Goal: Information Seeking & Learning: Learn about a topic

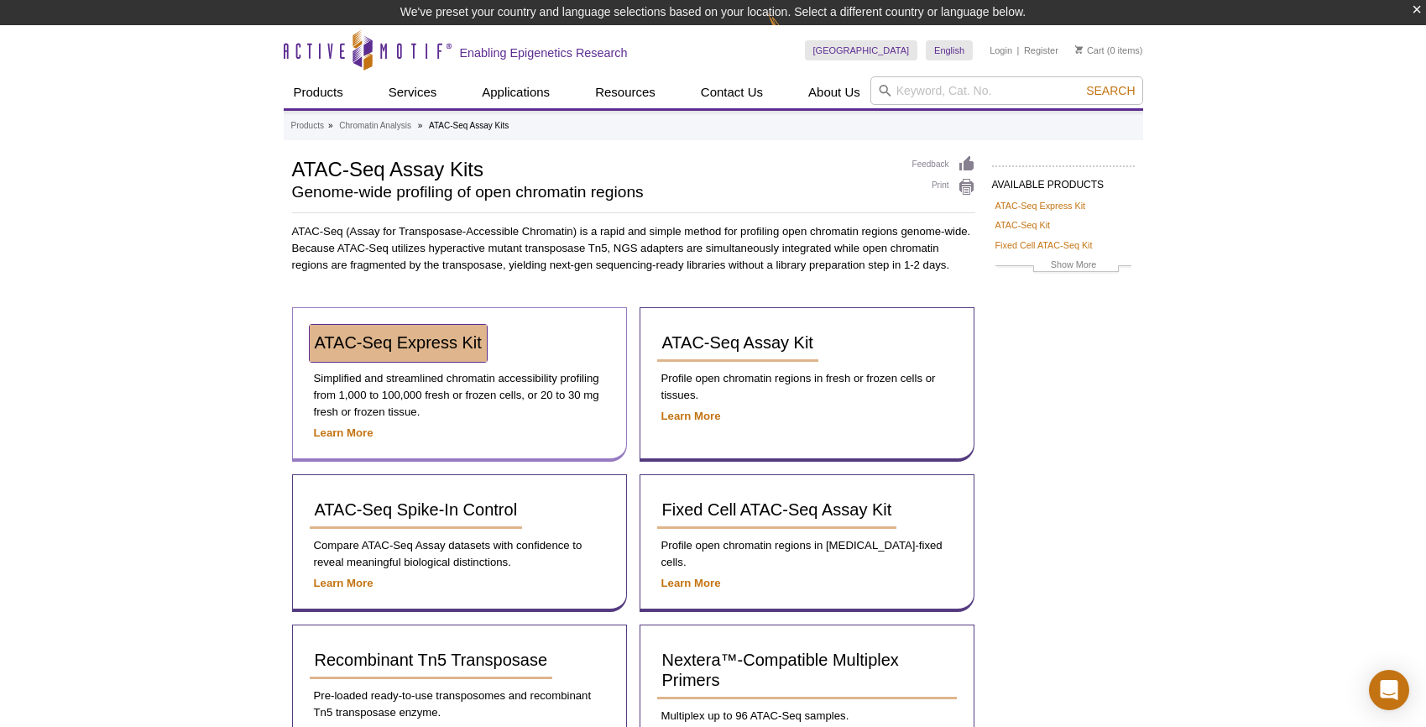
click at [400, 345] on span "ATAC-Seq Express Kit" at bounding box center [398, 342] width 167 height 18
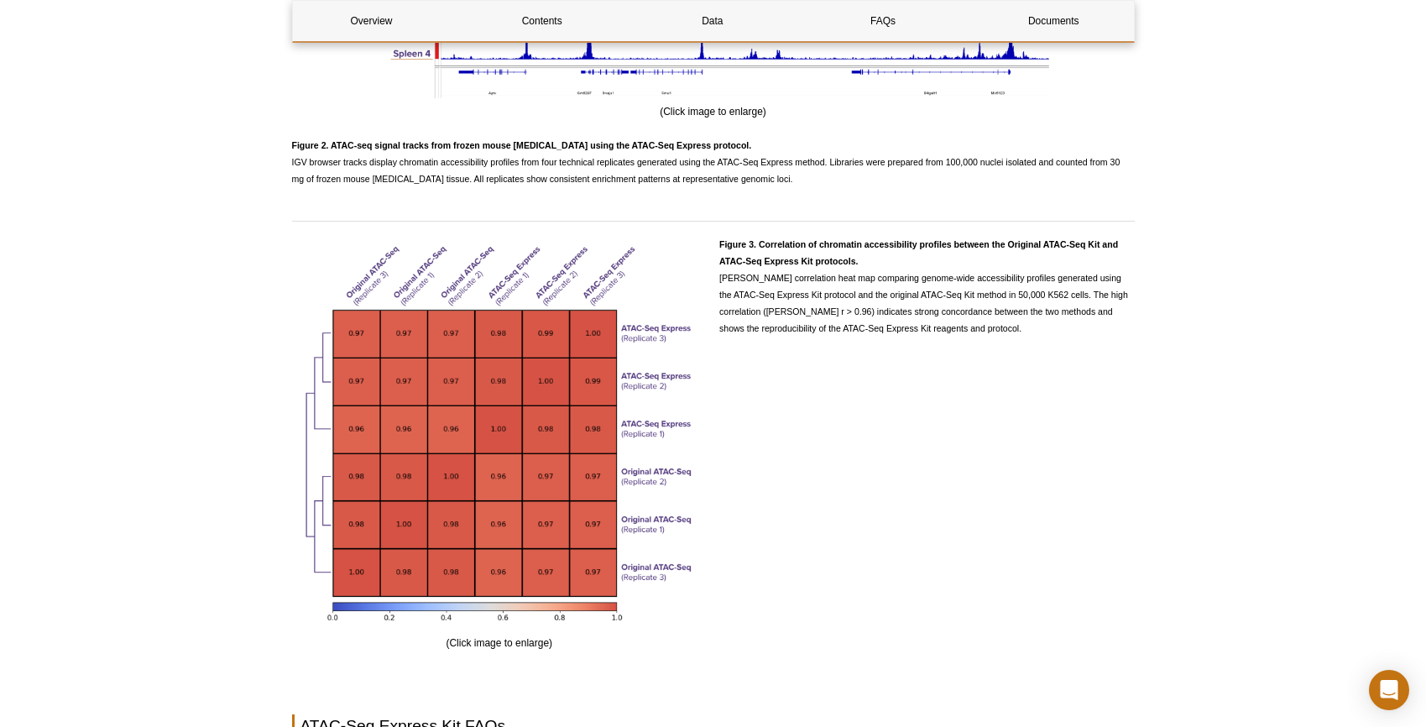
scroll to position [3098, 0]
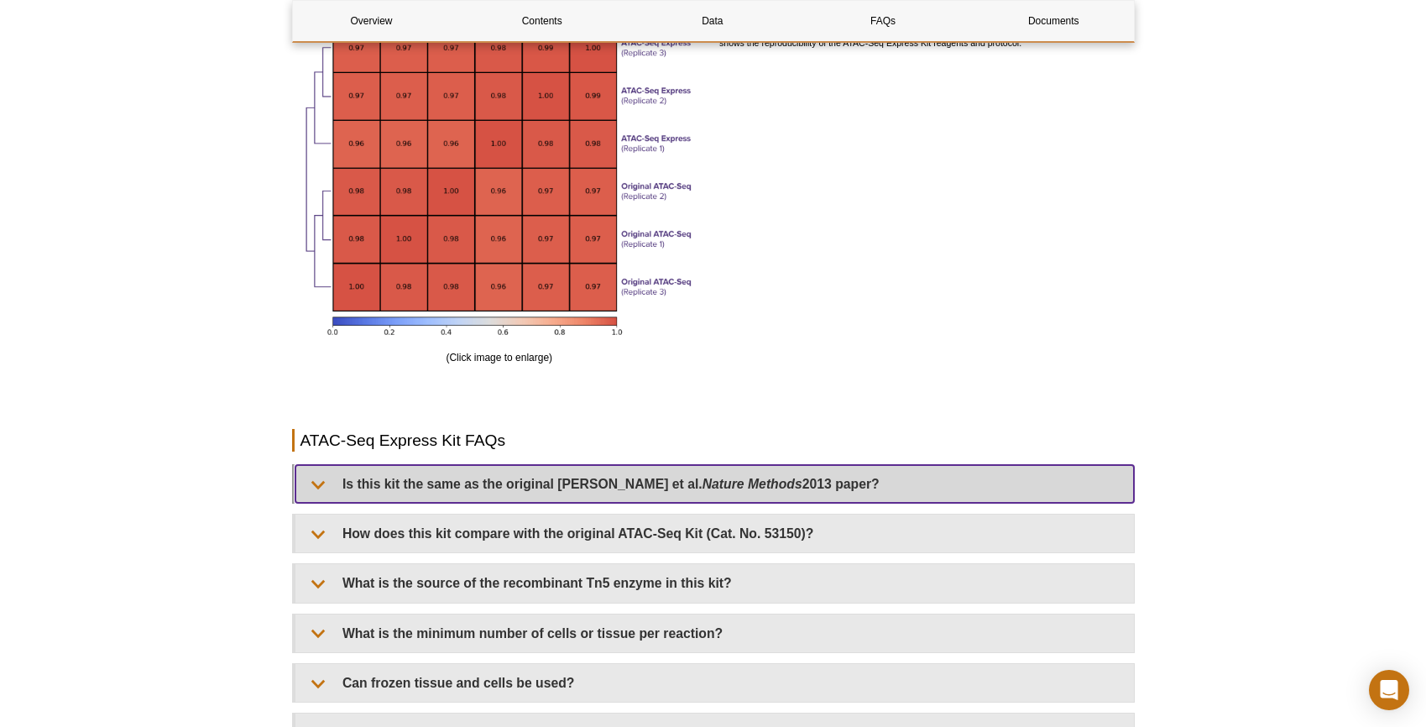
click at [379, 488] on summary "Is this kit the same as the original Buenrostro et al. Nature Methods 2013 pape…" at bounding box center [714, 484] width 838 height 38
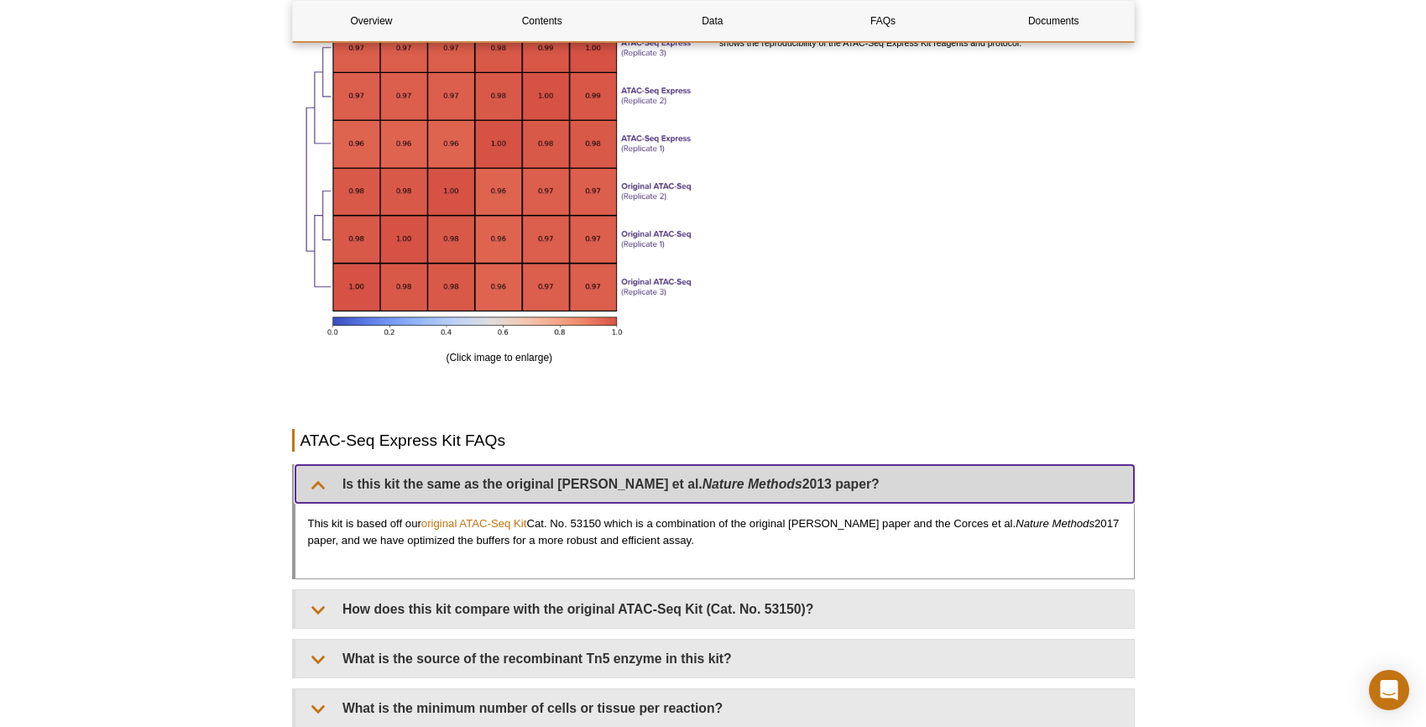
click at [379, 488] on summary "Is this kit the same as the original Buenrostro et al. Nature Methods 2013 pape…" at bounding box center [714, 484] width 838 height 38
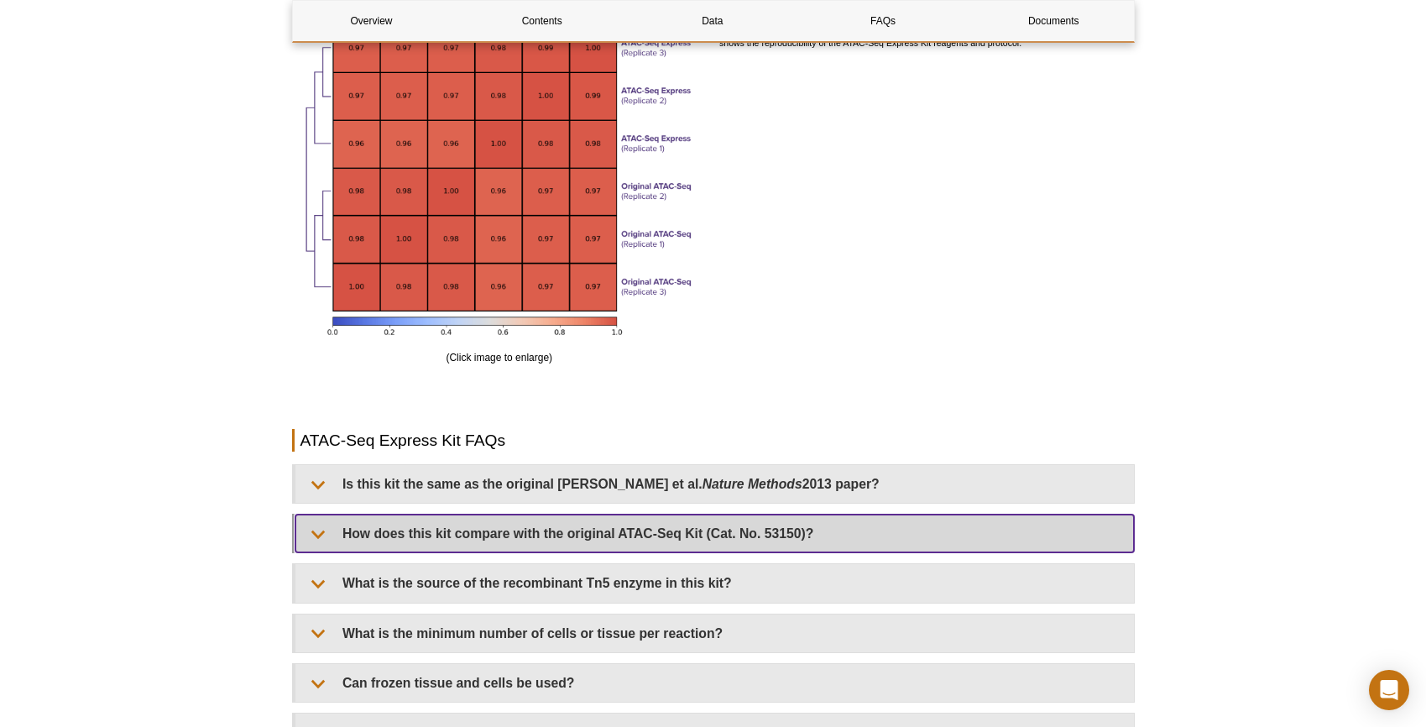
click at [376, 535] on summary "How does this kit compare with the original ATAC-Seq Kit (Cat. No. 53150)?" at bounding box center [714, 533] width 838 height 38
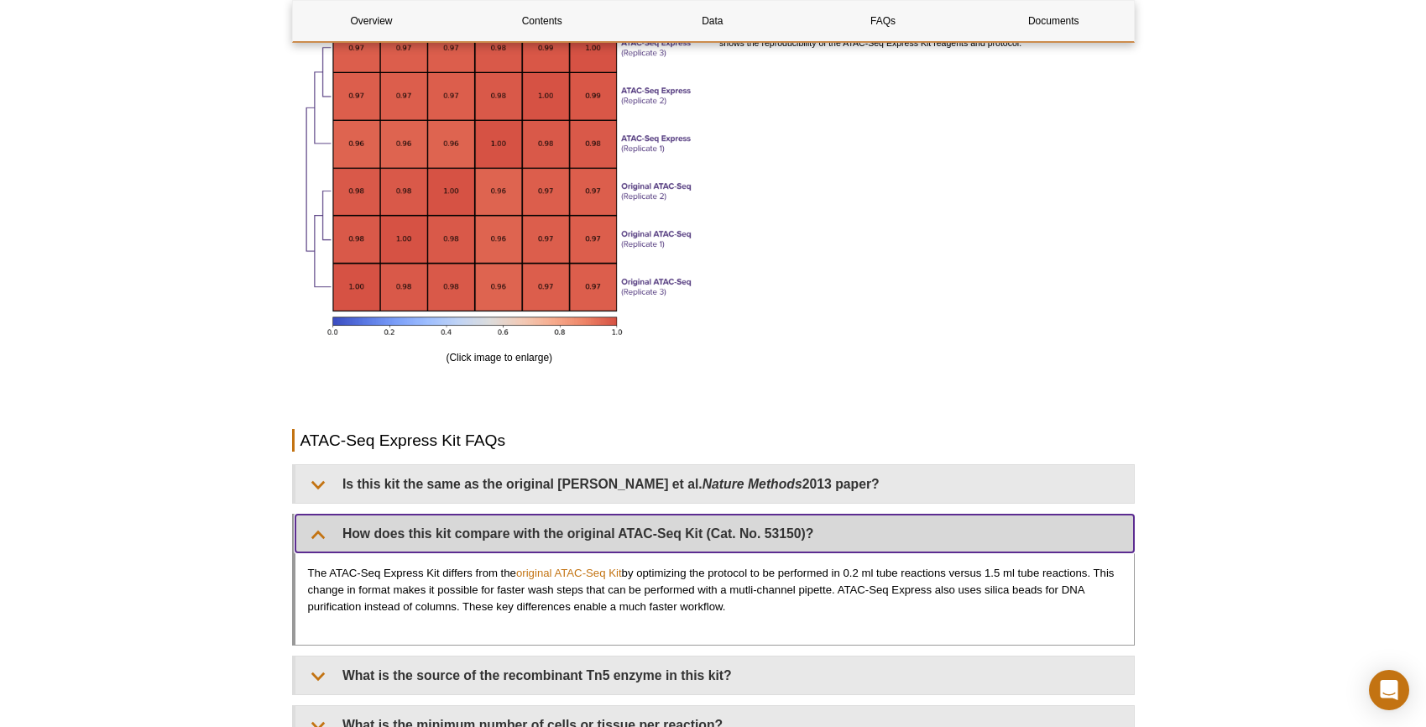
click at [376, 535] on summary "How does this kit compare with the original ATAC-Seq Kit (Cat. No. 53150)?" at bounding box center [714, 533] width 838 height 38
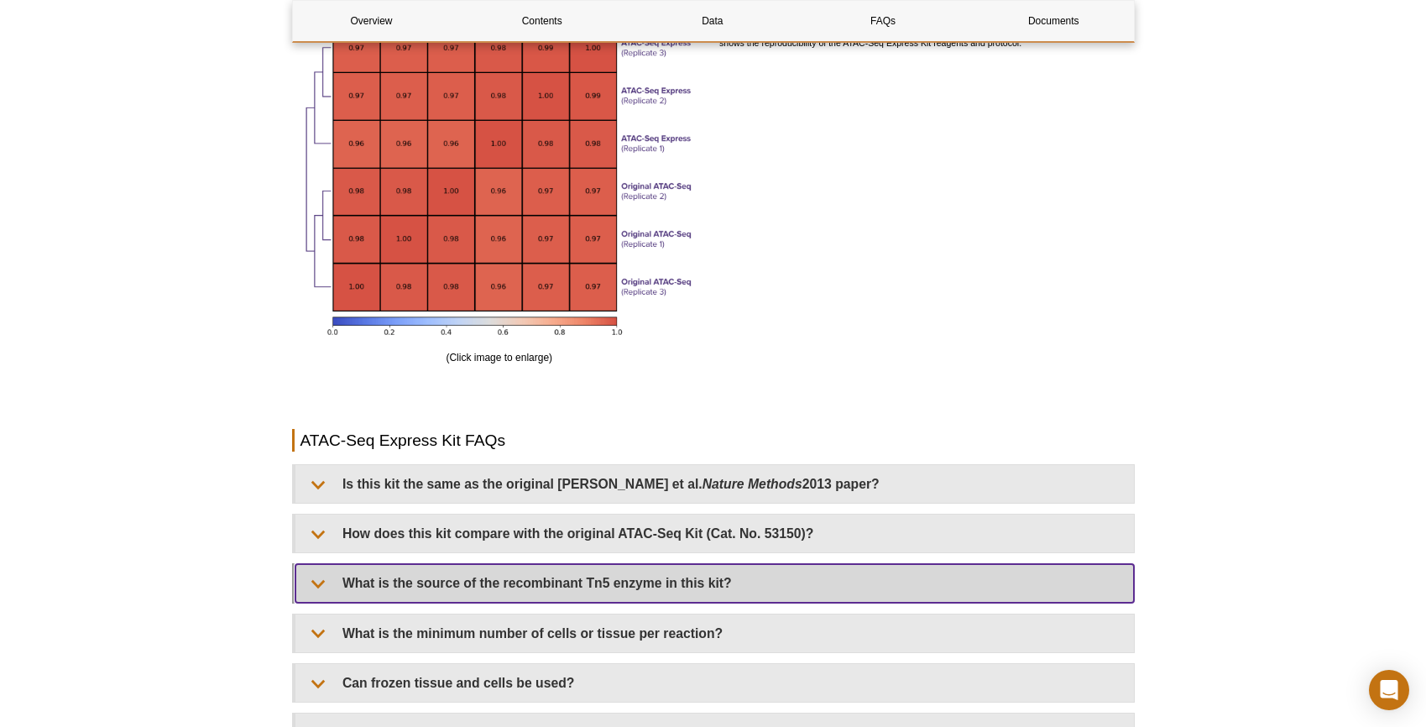
click at [404, 584] on summary "What is the source of the recombinant Tn5 enzyme in this kit?" at bounding box center [714, 583] width 838 height 38
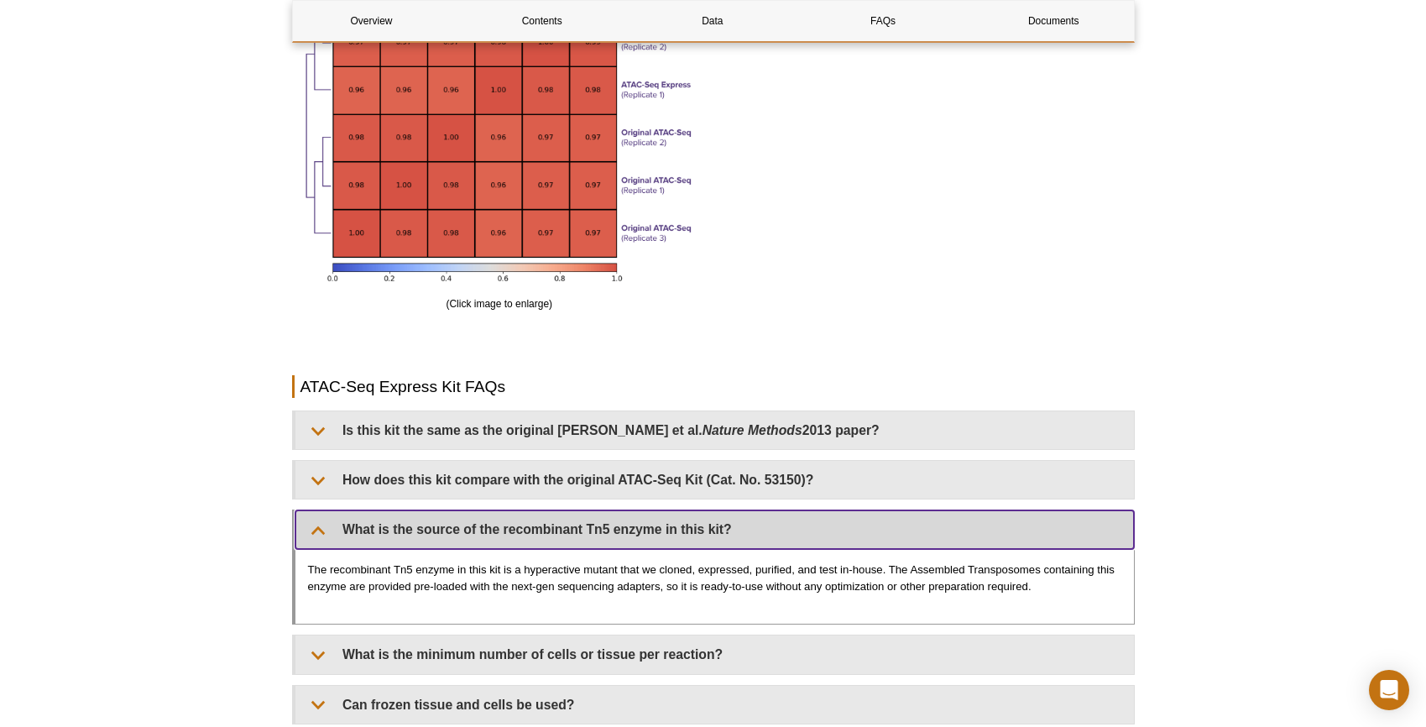
scroll to position [3152, 0]
click at [384, 527] on summary "What is the source of the recombinant Tn5 enzyme in this kit?" at bounding box center [714, 529] width 838 height 38
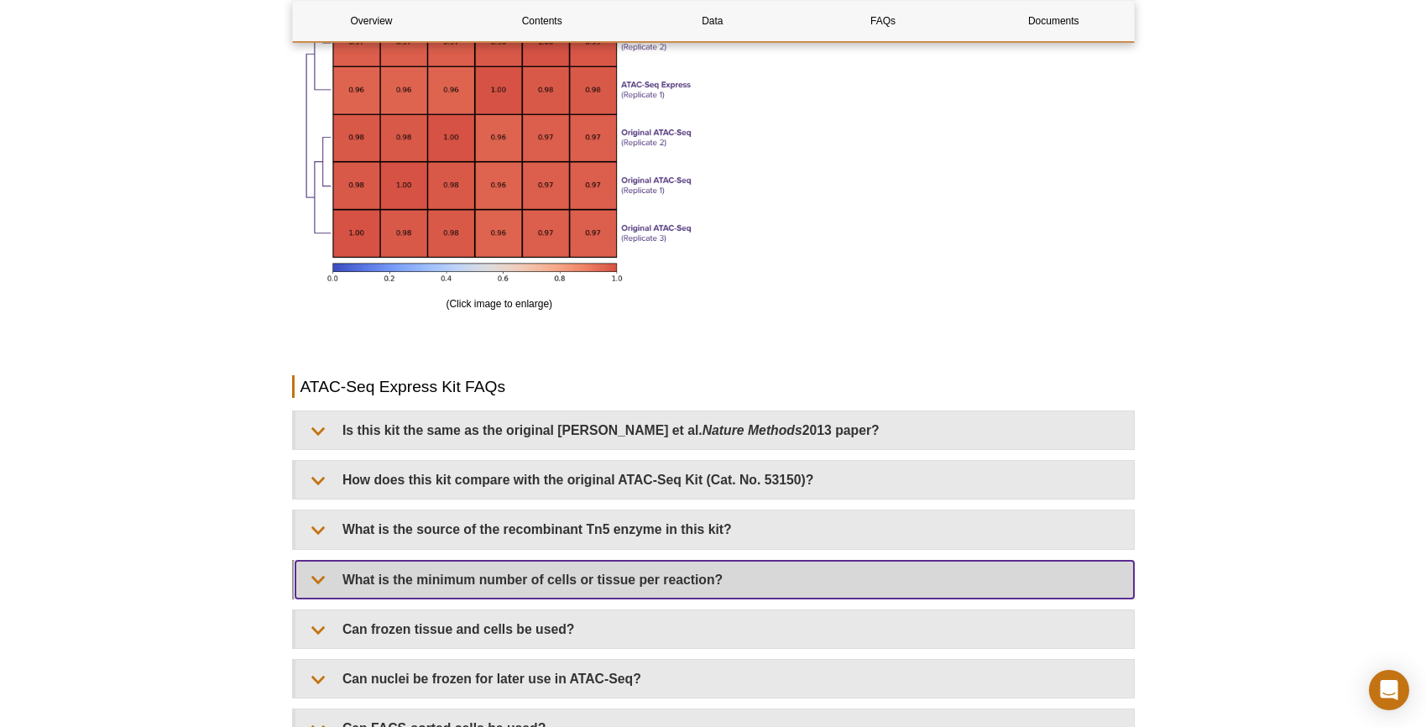
click at [389, 582] on summary "What is the minimum number of cells or tissue per reaction?" at bounding box center [714, 580] width 838 height 38
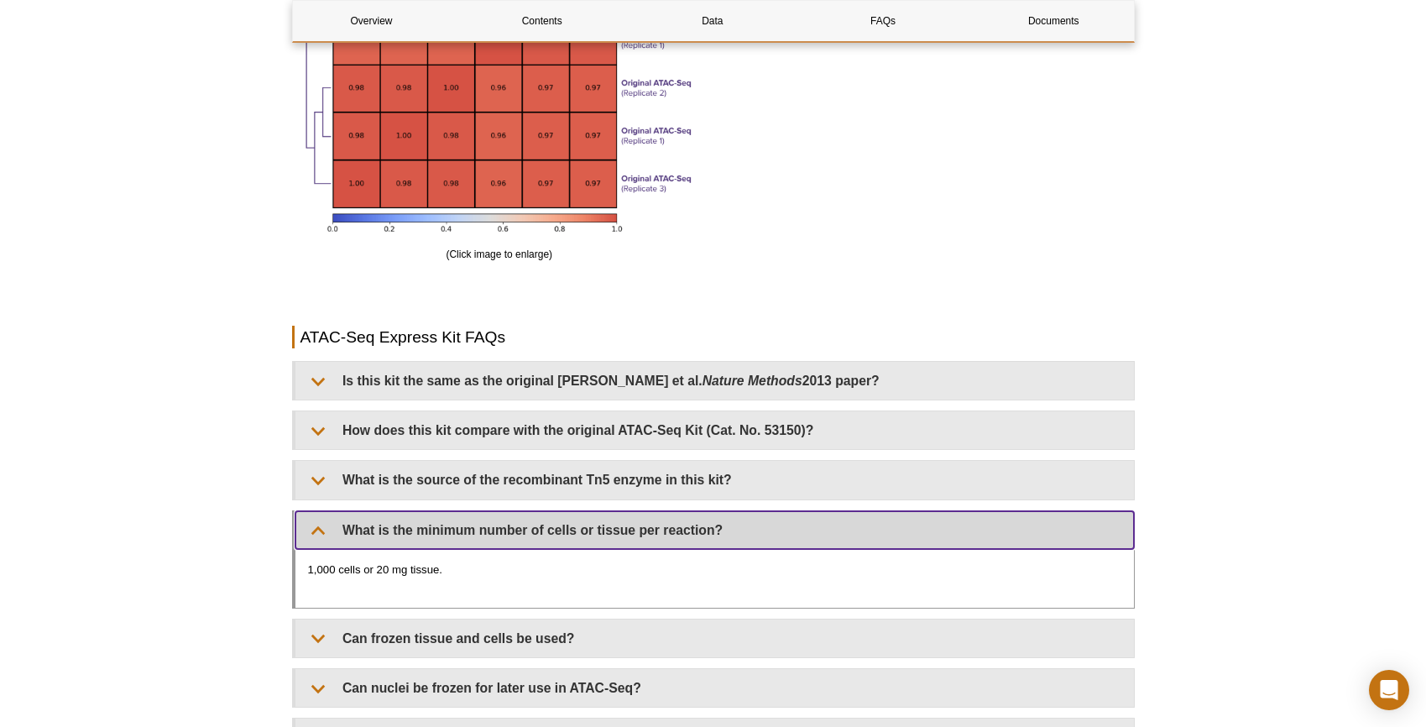
scroll to position [3202, 0]
click at [378, 537] on summary "What is the minimum number of cells or tissue per reaction?" at bounding box center [714, 529] width 838 height 38
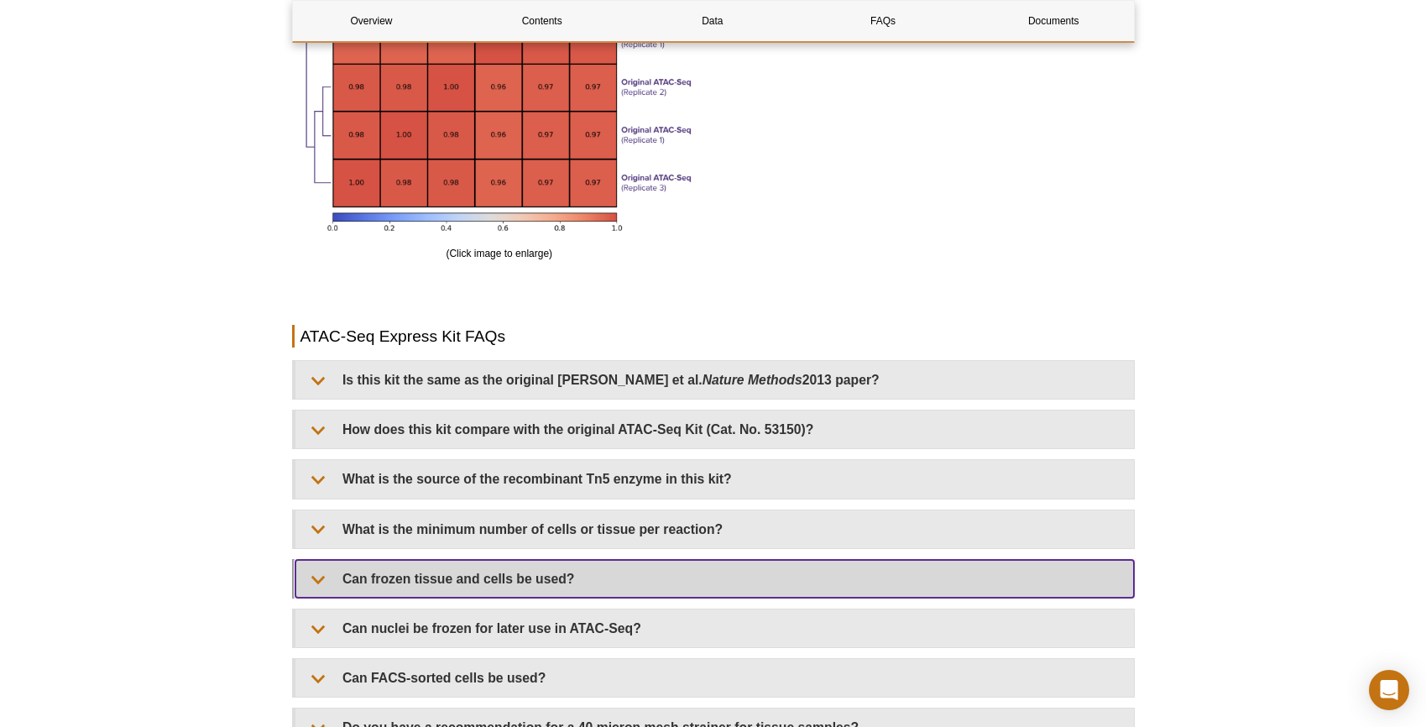
click at [383, 582] on summary "Can frozen tissue and cells be used?" at bounding box center [714, 579] width 838 height 38
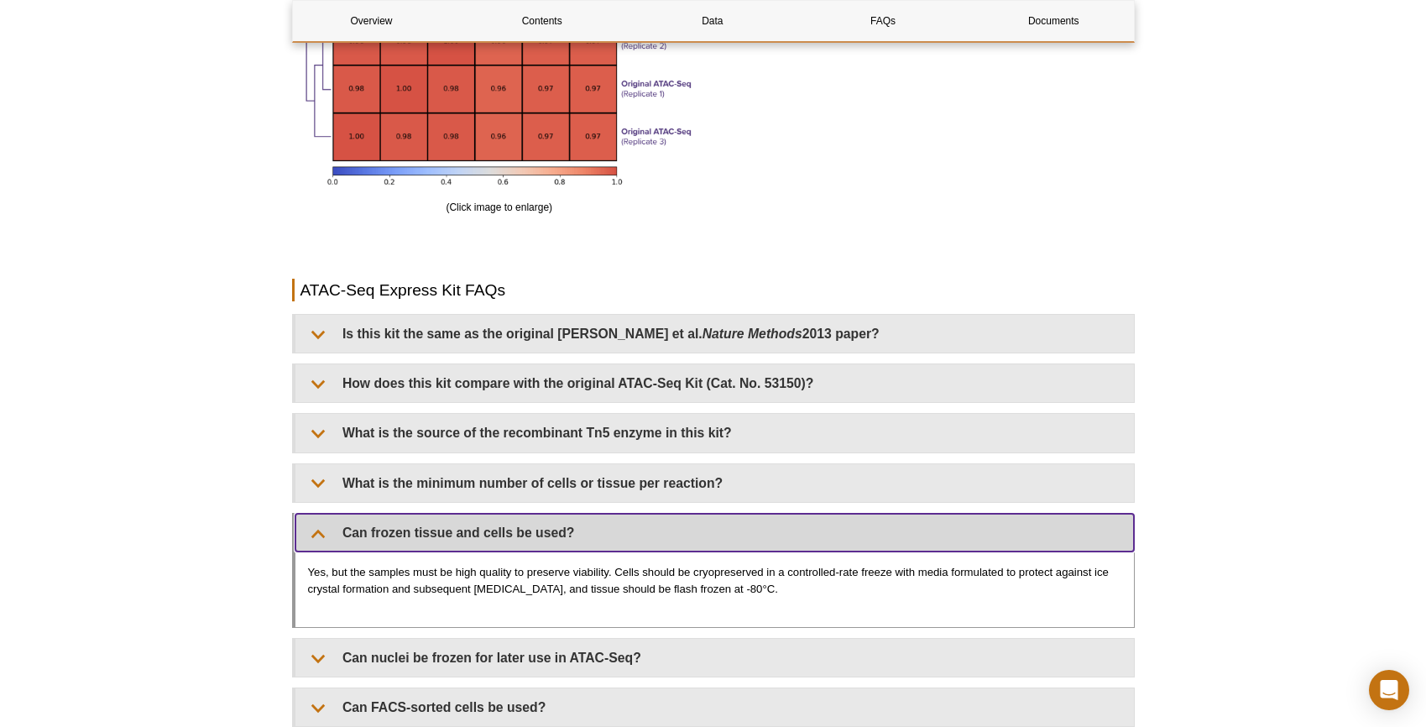
scroll to position [3256, 0]
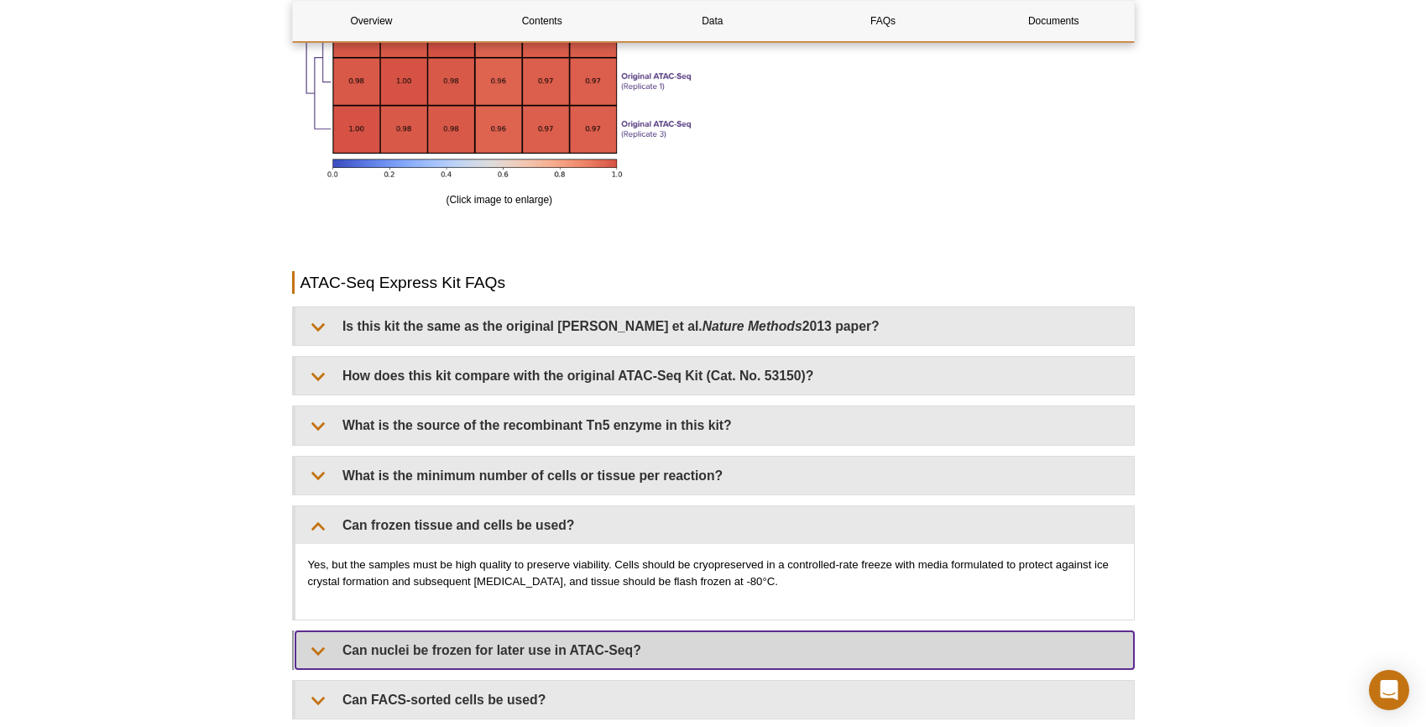
click at [389, 641] on summary "Can nuclei be frozen for later use in ATAC-Seq?" at bounding box center [714, 650] width 838 height 38
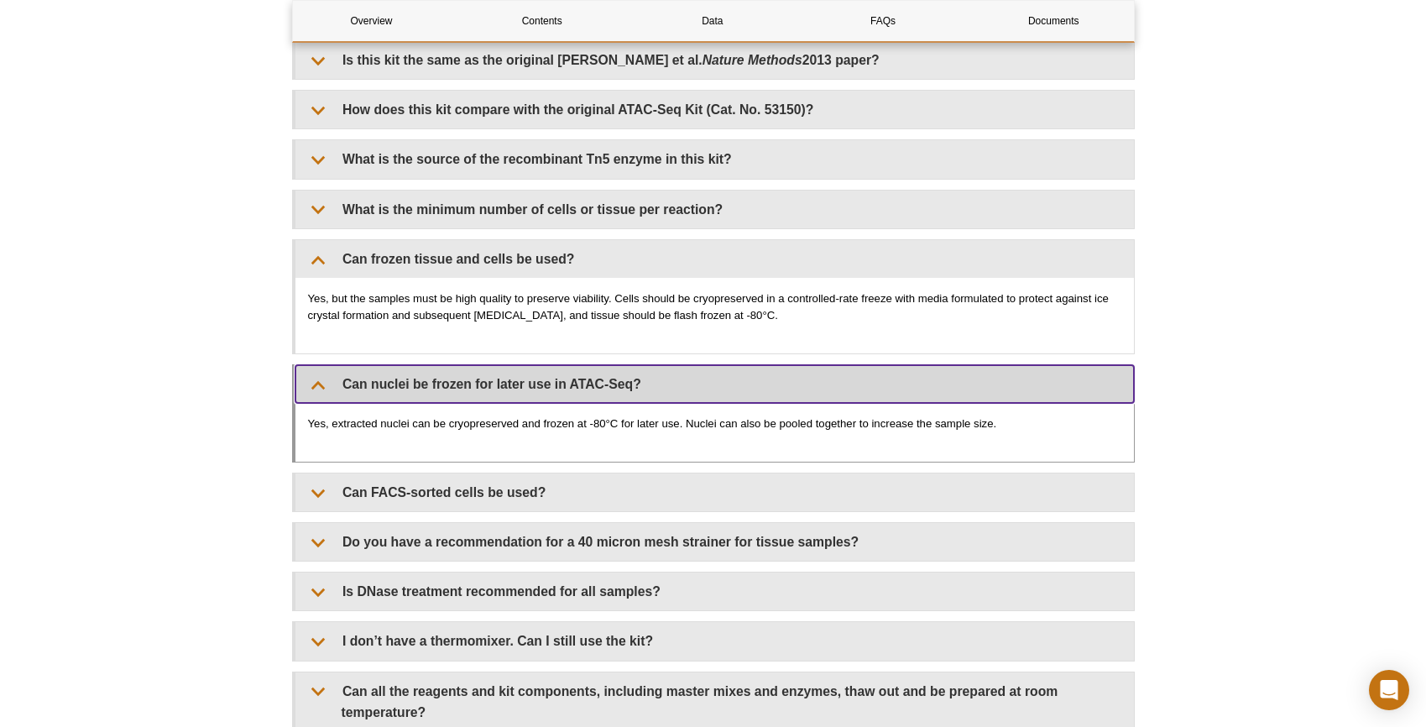
scroll to position [3524, 0]
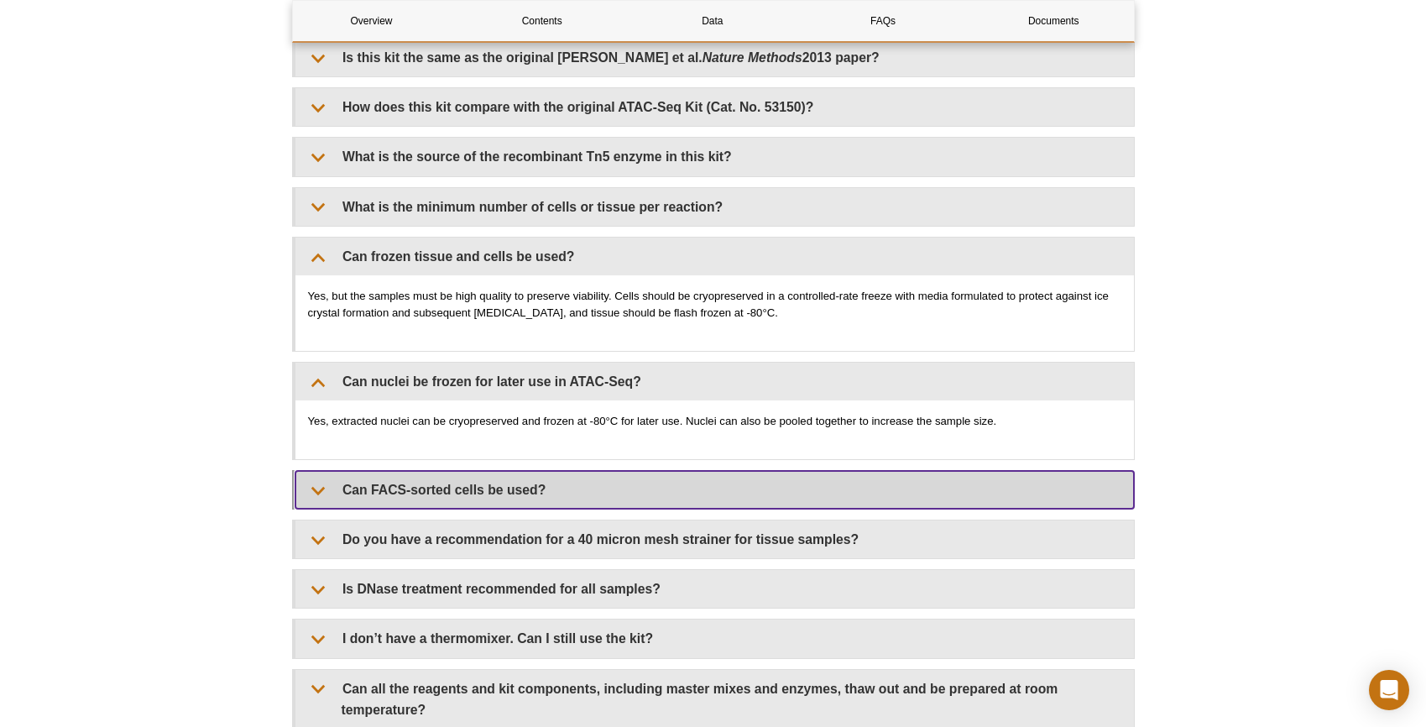
click at [382, 493] on summary "Can FACS-sorted cells be used?" at bounding box center [714, 490] width 838 height 38
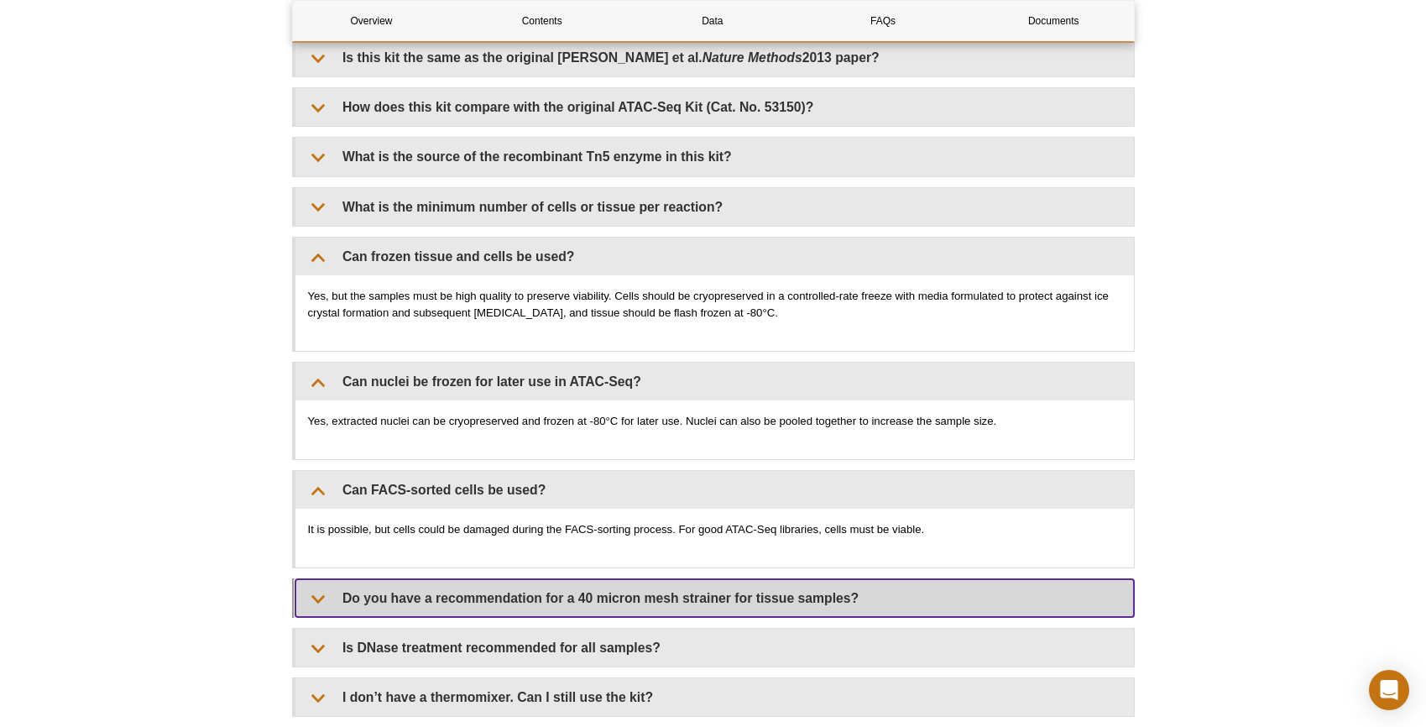
click at [445, 588] on summary "Do you have a recommendation for a 40 micron mesh strainer for tissue samples?" at bounding box center [714, 598] width 838 height 38
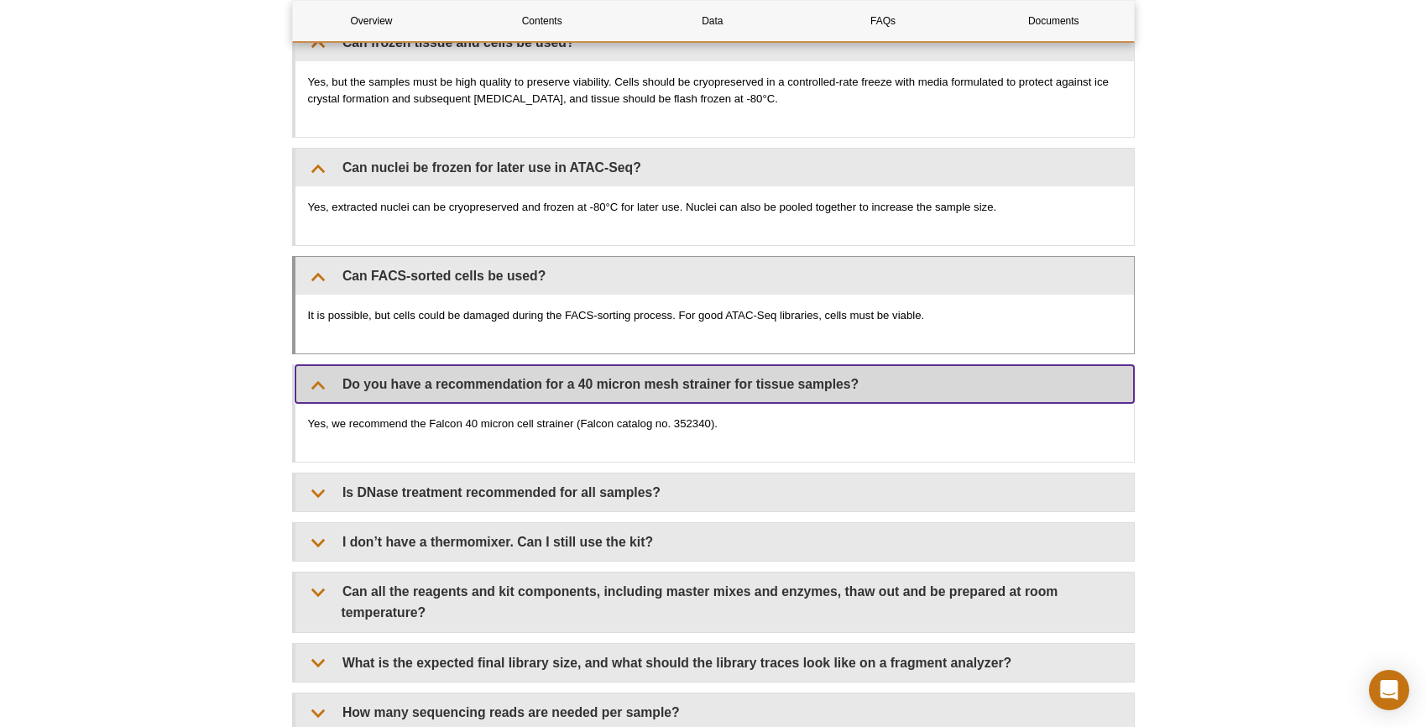
scroll to position [3789, 0]
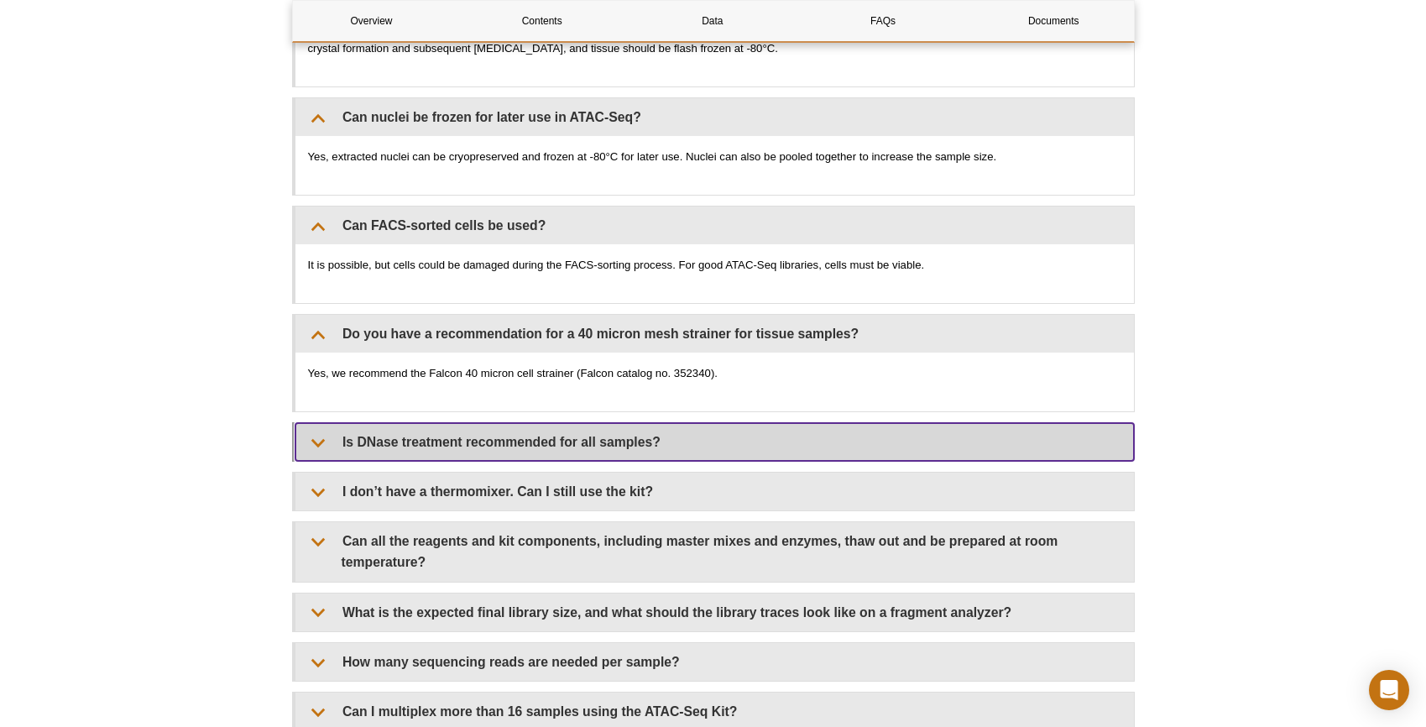
click at [447, 447] on summary "Is DNase treatment recommended for all samples?" at bounding box center [714, 442] width 838 height 38
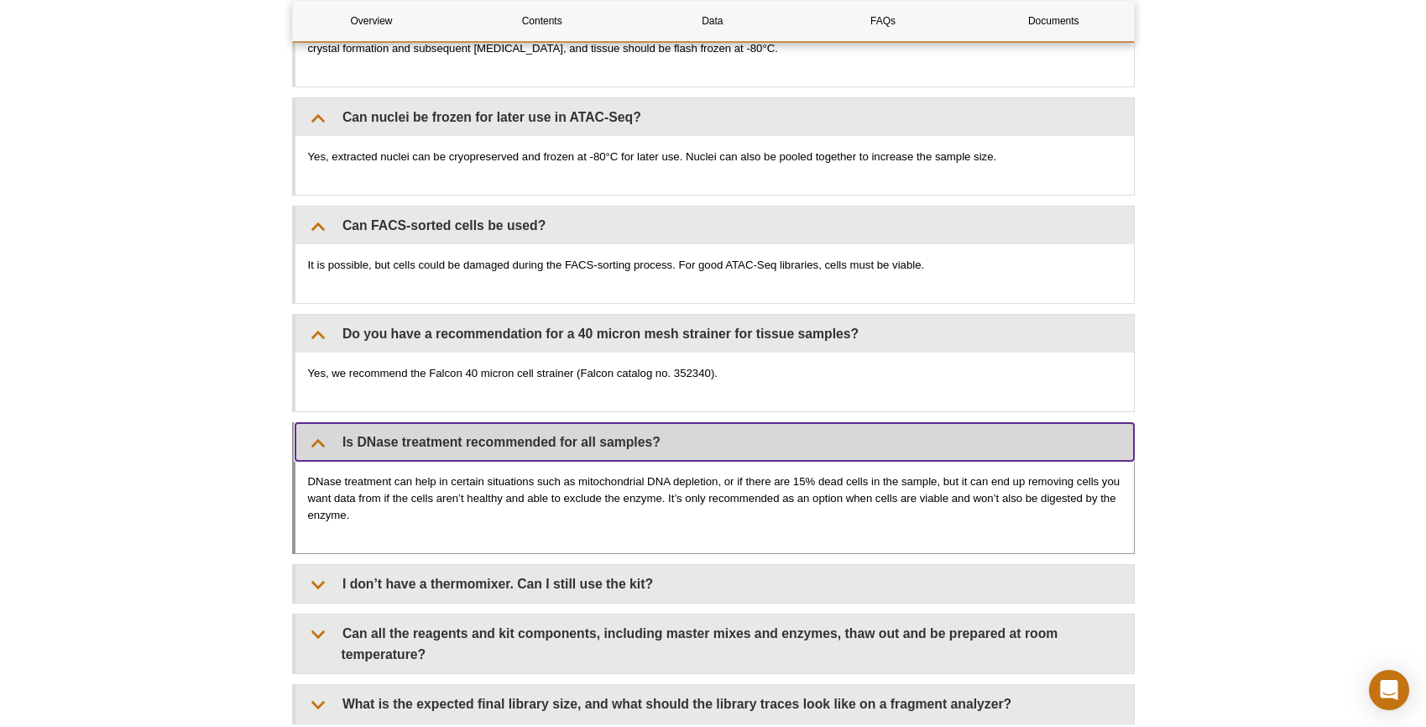
click at [447, 447] on summary "Is DNase treatment recommended for all samples?" at bounding box center [714, 442] width 838 height 38
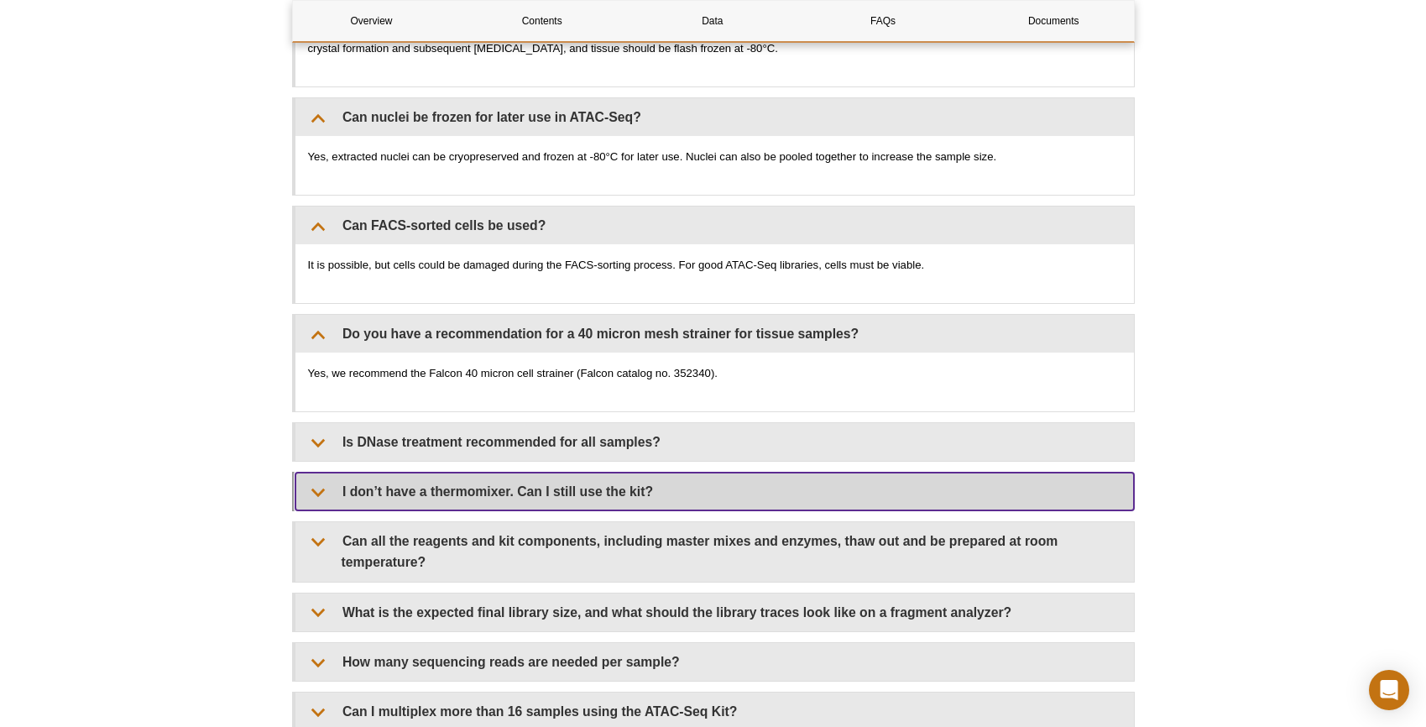
click at [454, 492] on summary "I don’t have a thermomixer. Can I still use the kit?" at bounding box center [714, 492] width 838 height 38
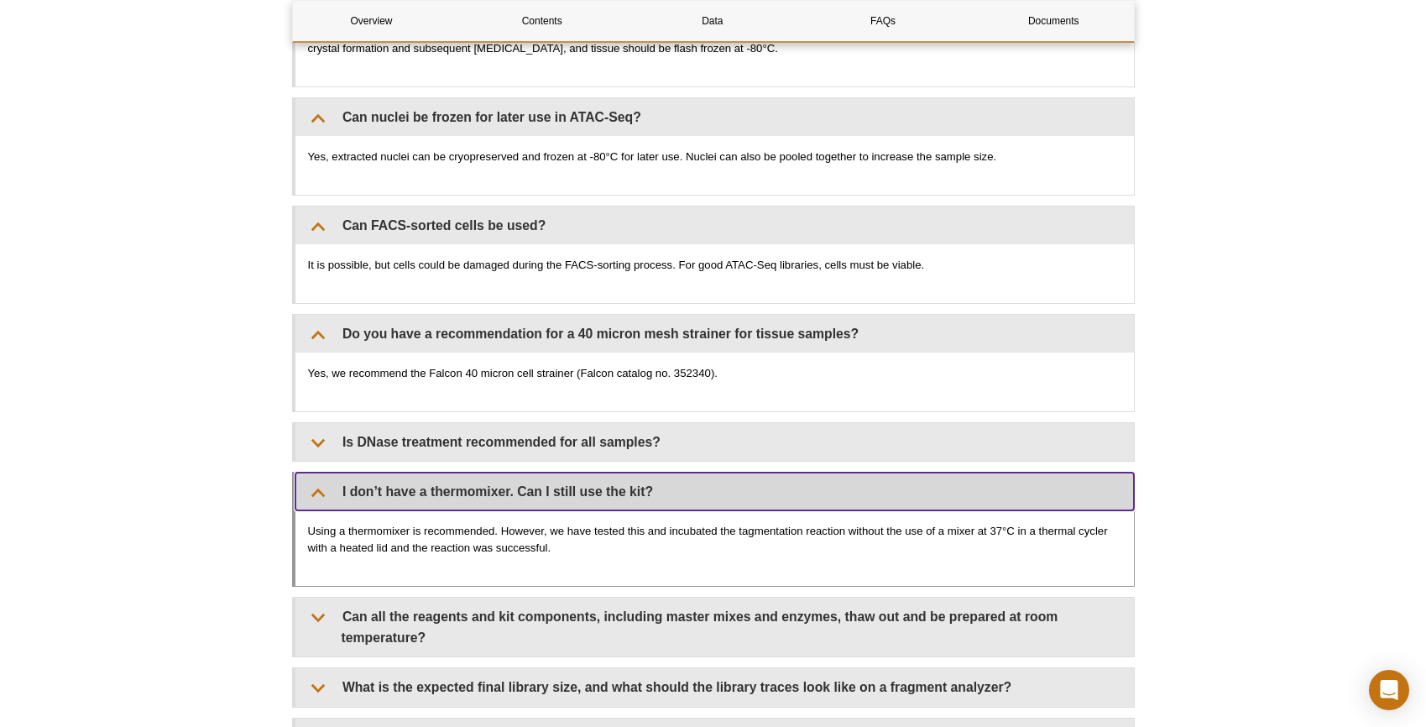
click at [455, 490] on summary "I don’t have a thermomixer. Can I still use the kit?" at bounding box center [714, 492] width 838 height 38
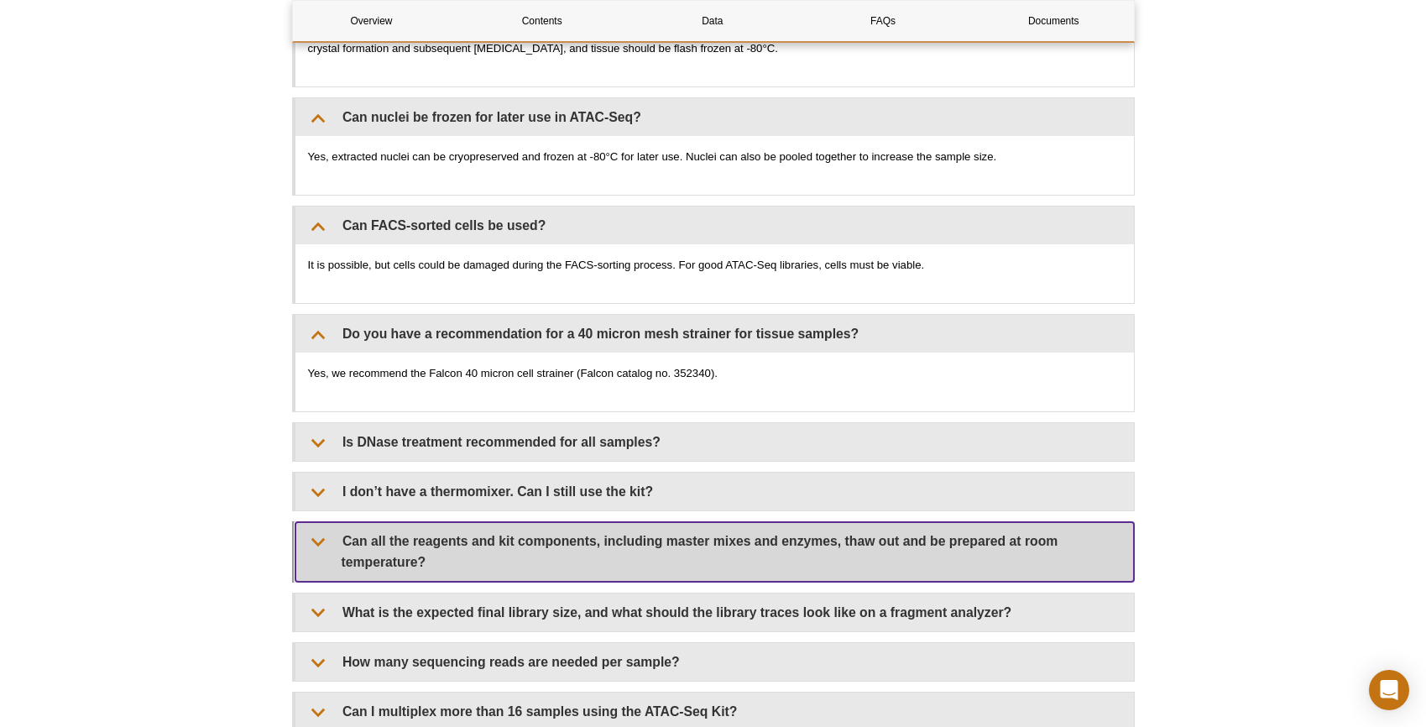
click at [464, 546] on summary "Can all the reagents and kit components, including master mixes and enzymes, th…" at bounding box center [714, 551] width 838 height 59
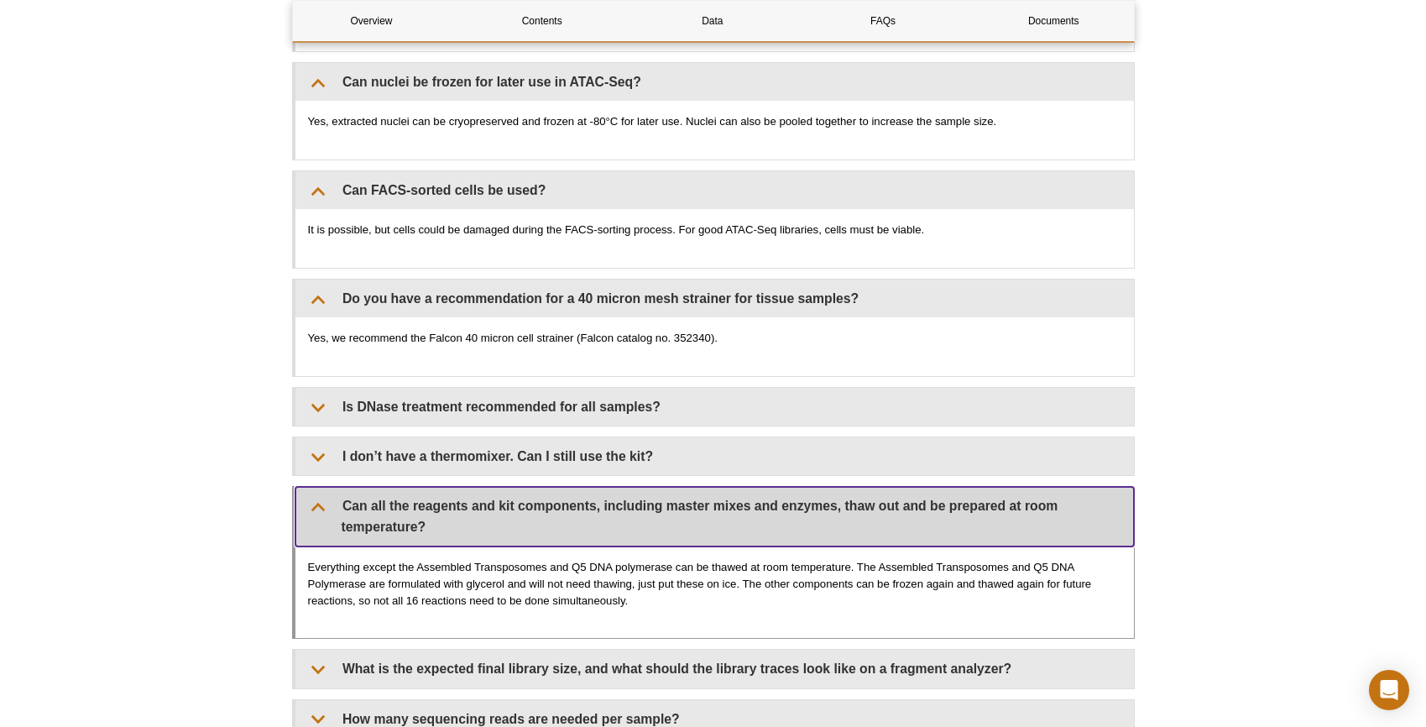
scroll to position [3824, 0]
click at [468, 524] on summary "Can all the reagents and kit components, including master mixes and enzymes, th…" at bounding box center [714, 516] width 838 height 59
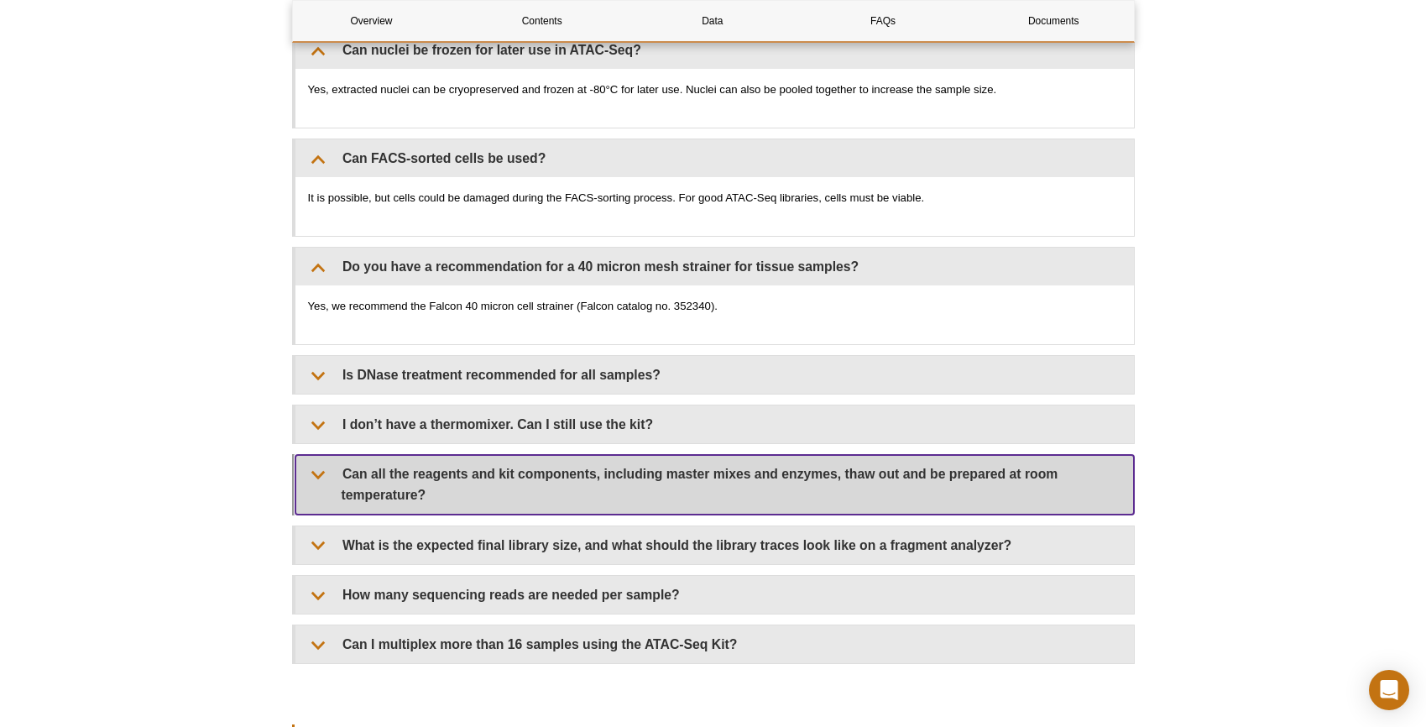
scroll to position [3876, 0]
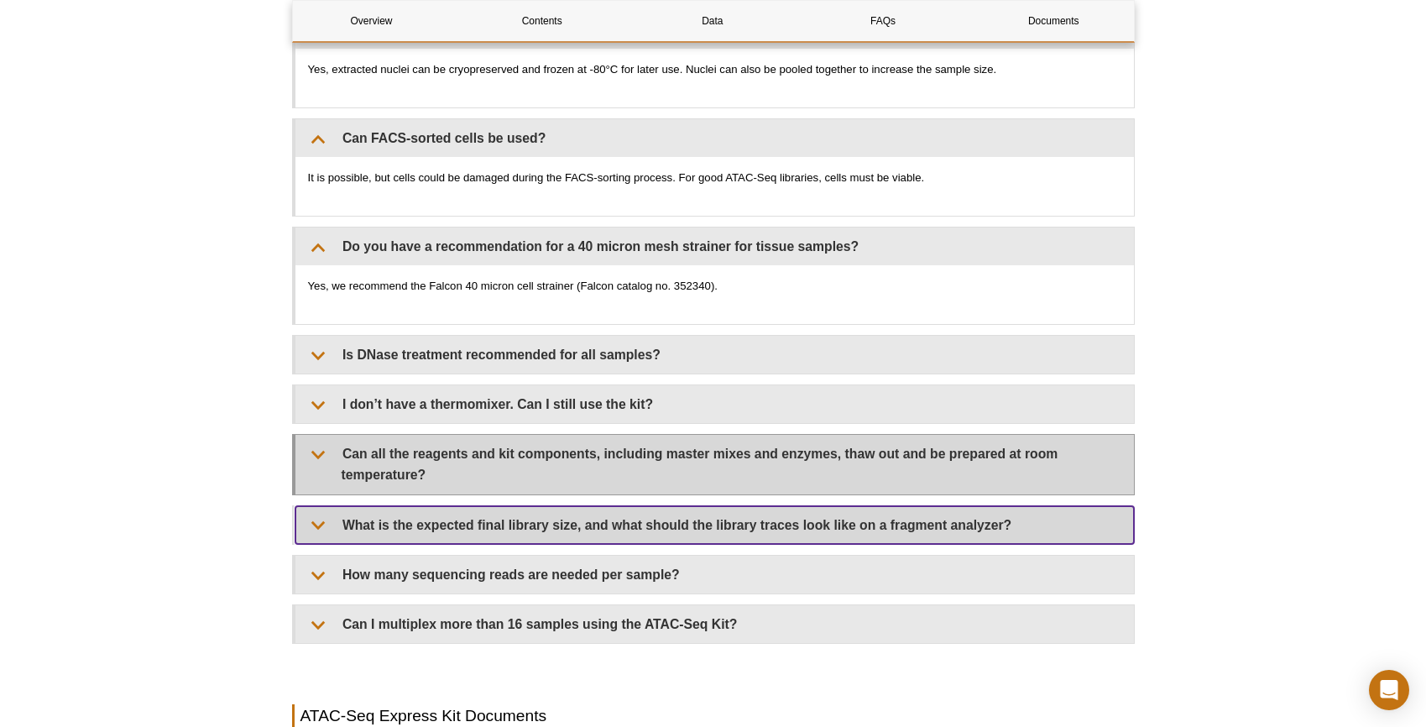
click at [468, 524] on summary "What is the expected final library size, and what should the library traces loo…" at bounding box center [714, 525] width 838 height 38
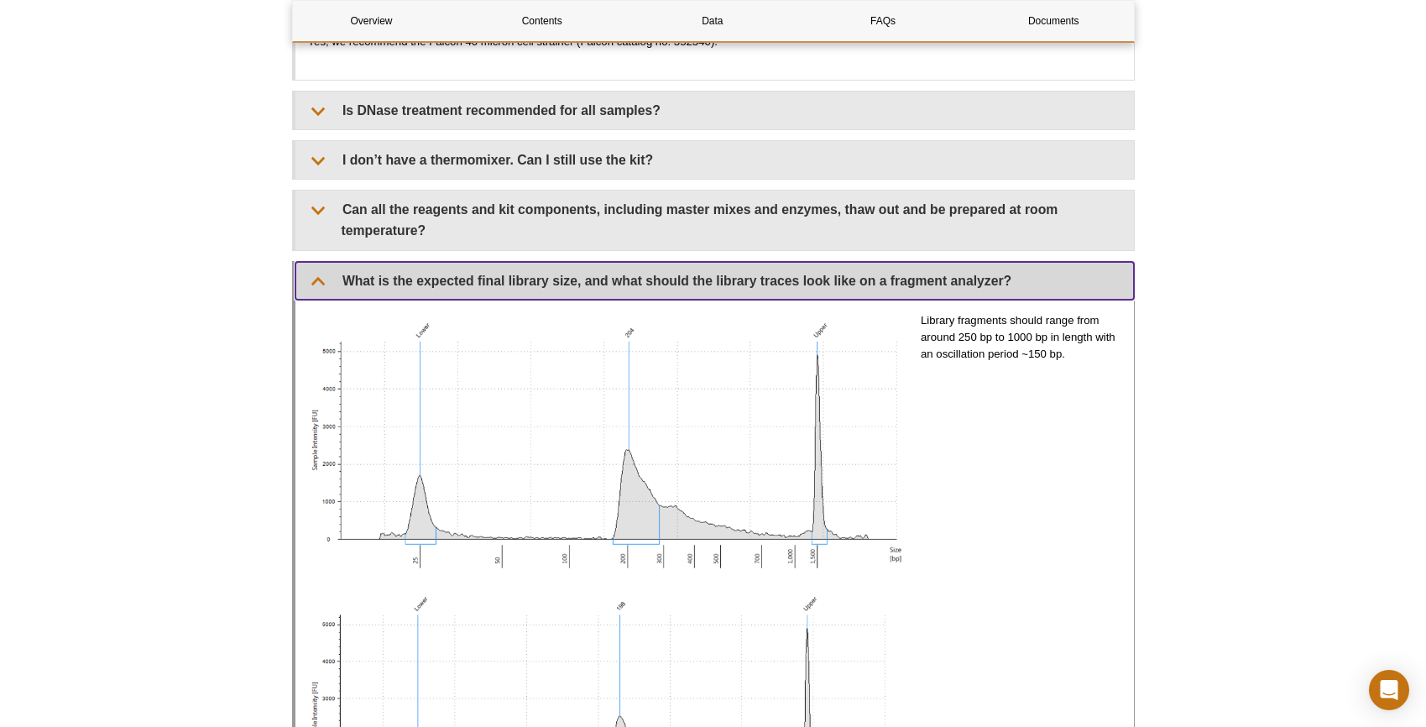
scroll to position [4216, 0]
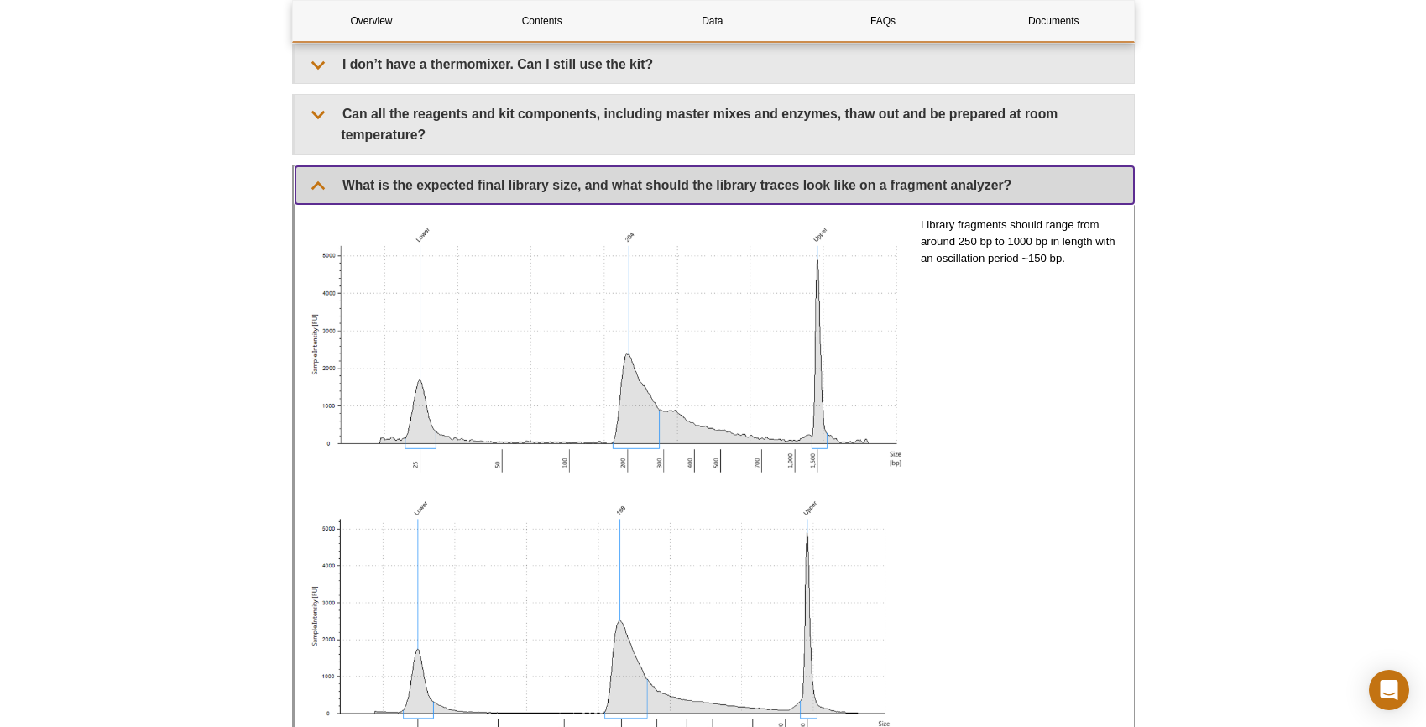
click at [420, 183] on summary "What is the expected final library size, and what should the library traces loo…" at bounding box center [714, 185] width 838 height 38
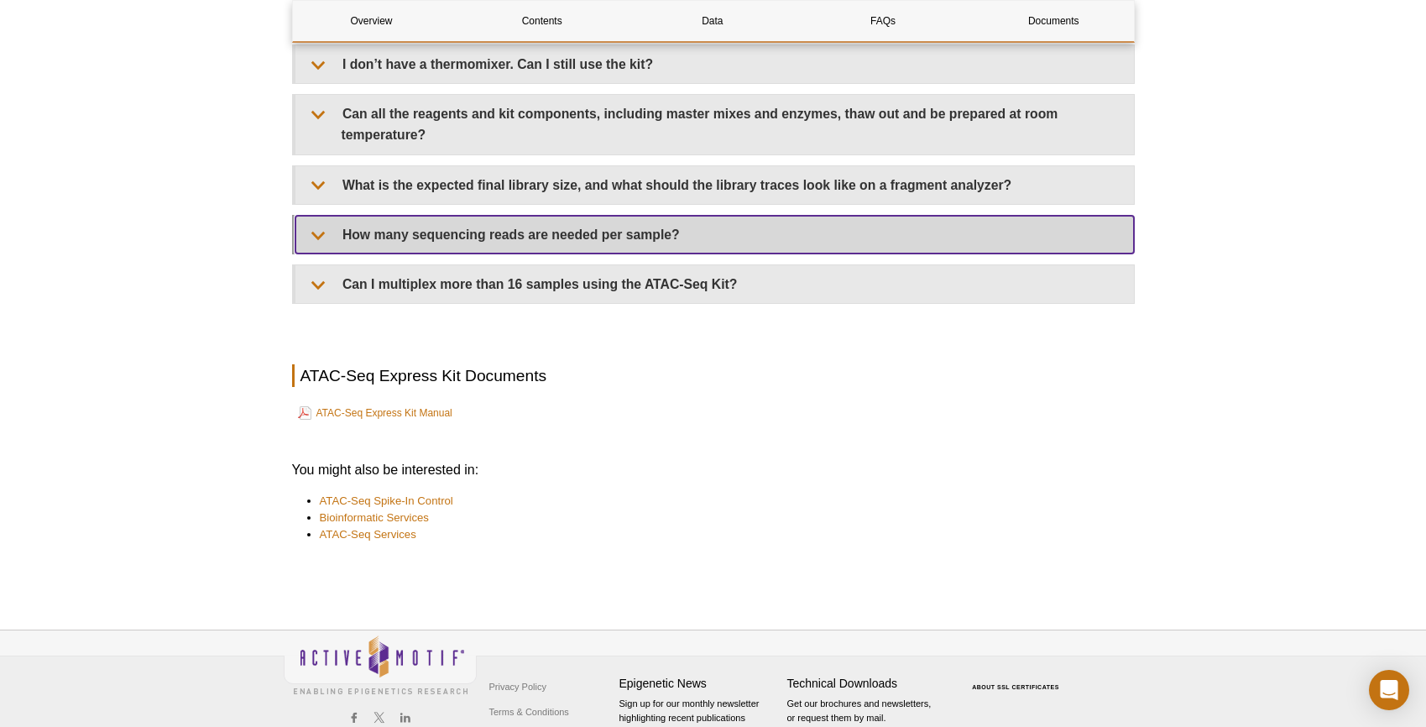
click at [420, 228] on summary "How many sequencing reads are needed per sample?" at bounding box center [714, 235] width 838 height 38
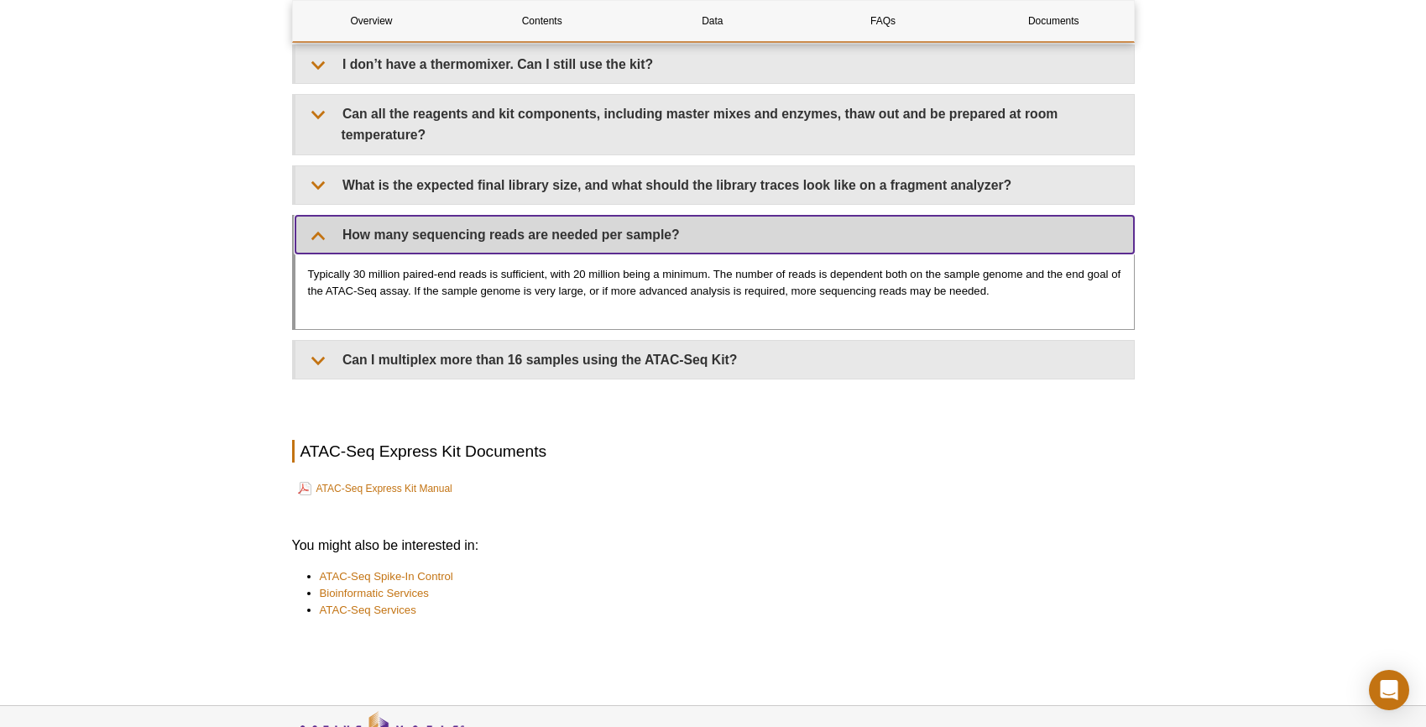
click at [420, 228] on summary "How many sequencing reads are needed per sample?" at bounding box center [714, 235] width 838 height 38
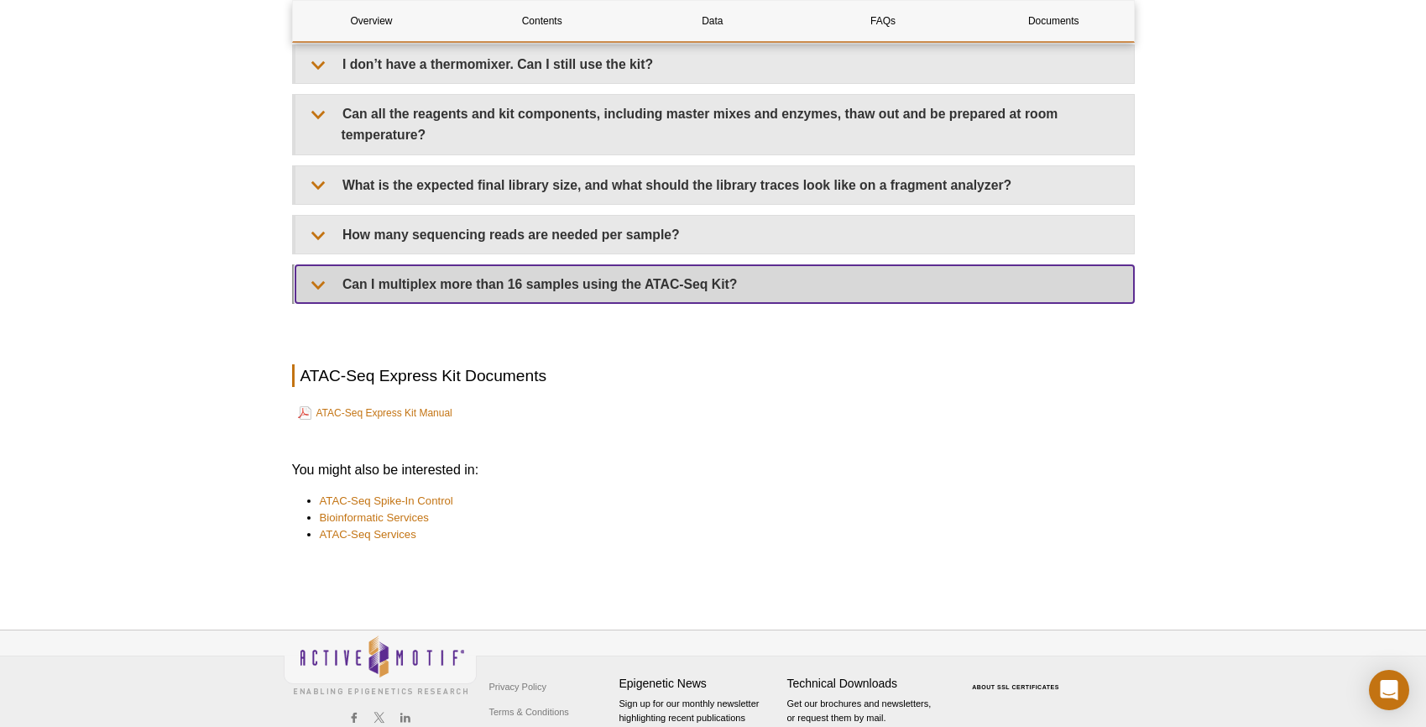
click at [425, 273] on summary "Can I multiplex more than 16 samples using the ATAC-Seq Kit?" at bounding box center [714, 284] width 838 height 38
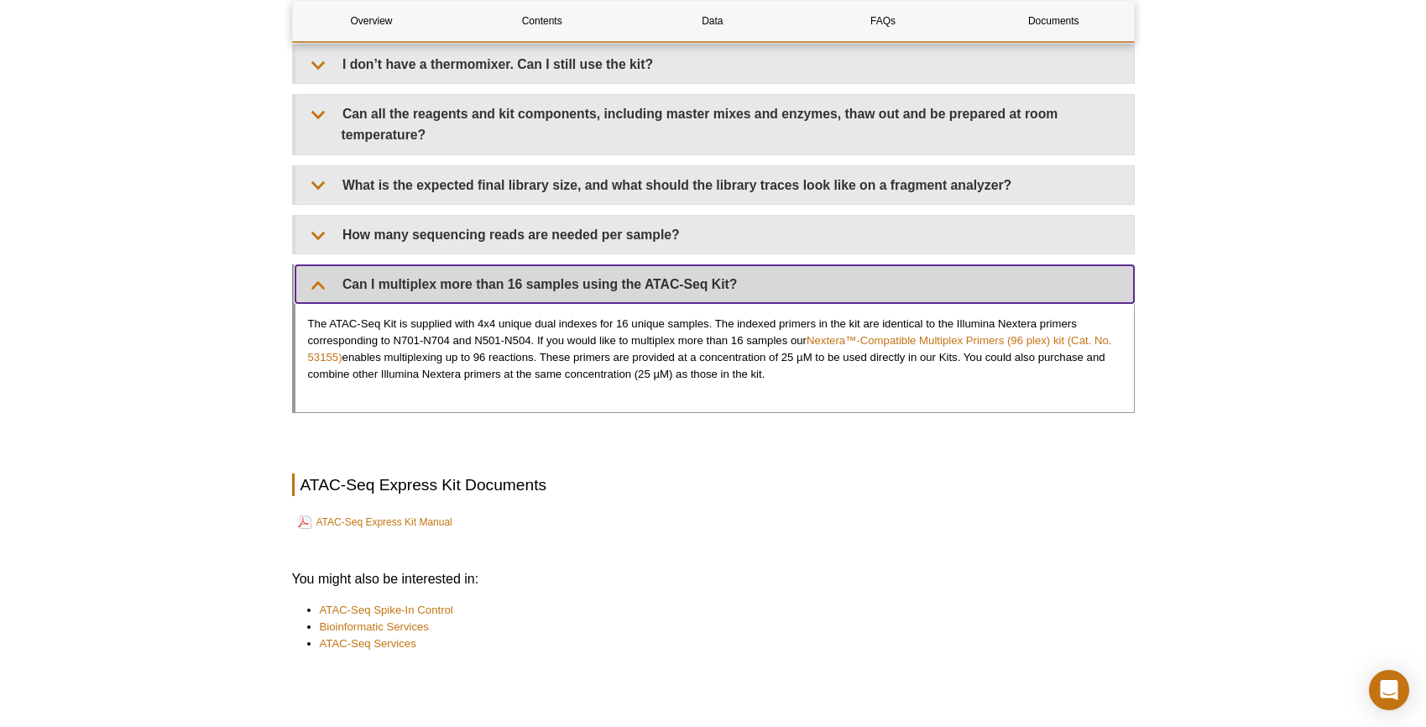
click at [425, 273] on summary "Can I multiplex more than 16 samples using the ATAC-Seq Kit?" at bounding box center [714, 284] width 838 height 38
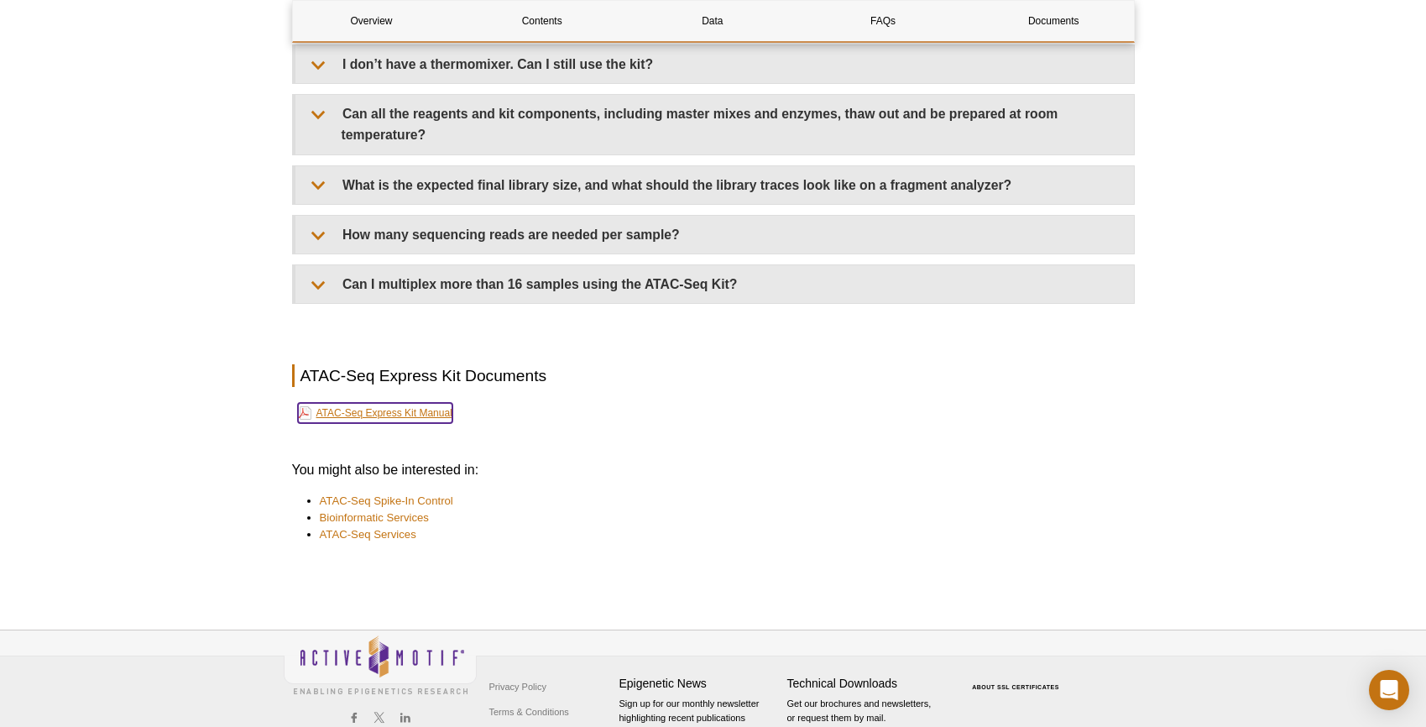
click at [438, 404] on link "ATAC-Seq Express Kit Manual" at bounding box center [375, 413] width 154 height 20
